Goal: Transaction & Acquisition: Book appointment/travel/reservation

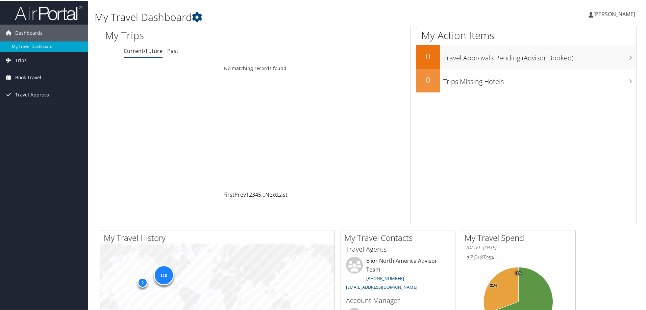
click at [36, 73] on span "Book Travel" at bounding box center [28, 77] width 26 height 17
click at [33, 111] on link "Book/Manage Online Trips" at bounding box center [44, 111] width 88 height 10
click at [25, 78] on span "Book Travel" at bounding box center [28, 77] width 26 height 17
click at [32, 108] on link "Book/Manage Online Trips" at bounding box center [44, 111] width 88 height 10
